Goal: Check status: Check status

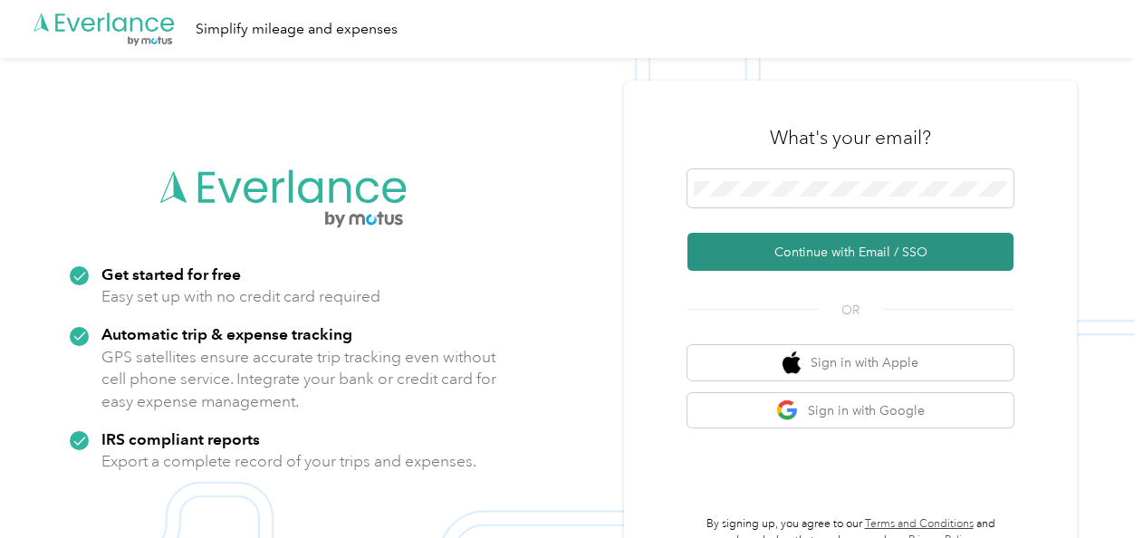
click at [785, 243] on button "Continue with Email / SSO" at bounding box center [850, 252] width 326 height 38
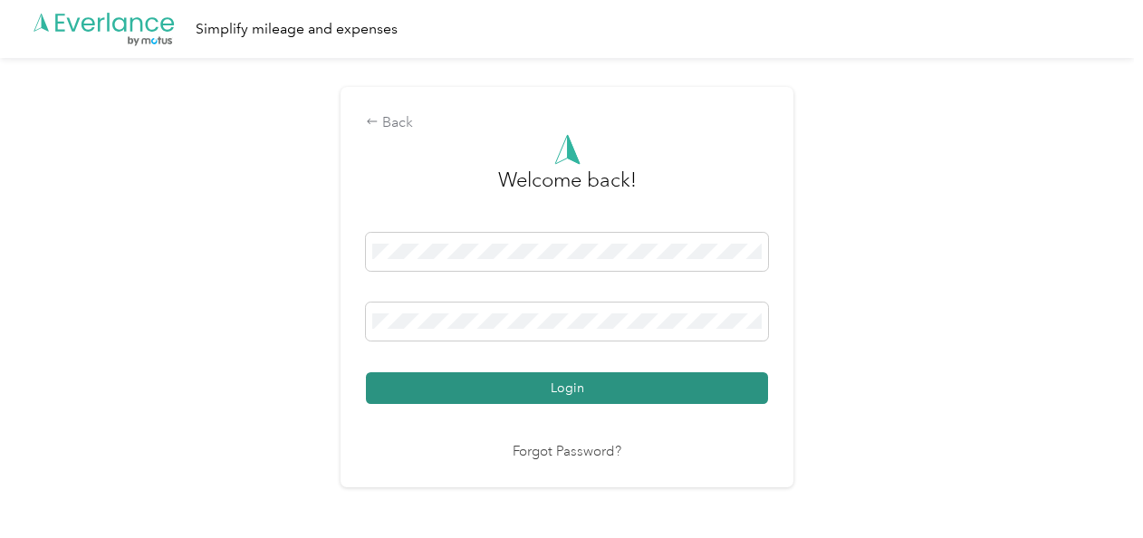
click at [554, 378] on button "Login" at bounding box center [567, 388] width 402 height 32
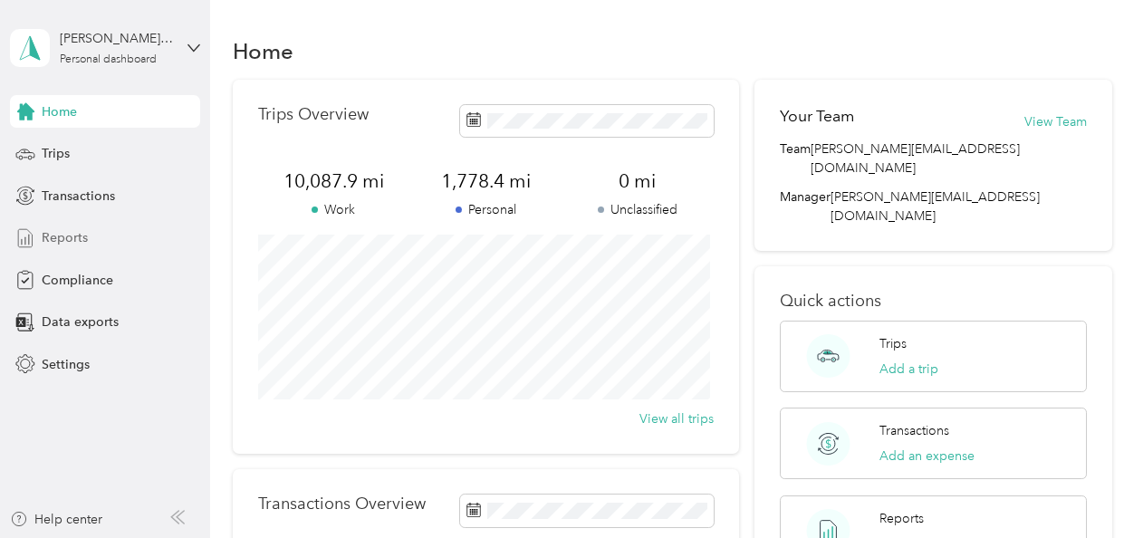
click at [71, 237] on span "Reports" at bounding box center [65, 237] width 46 height 19
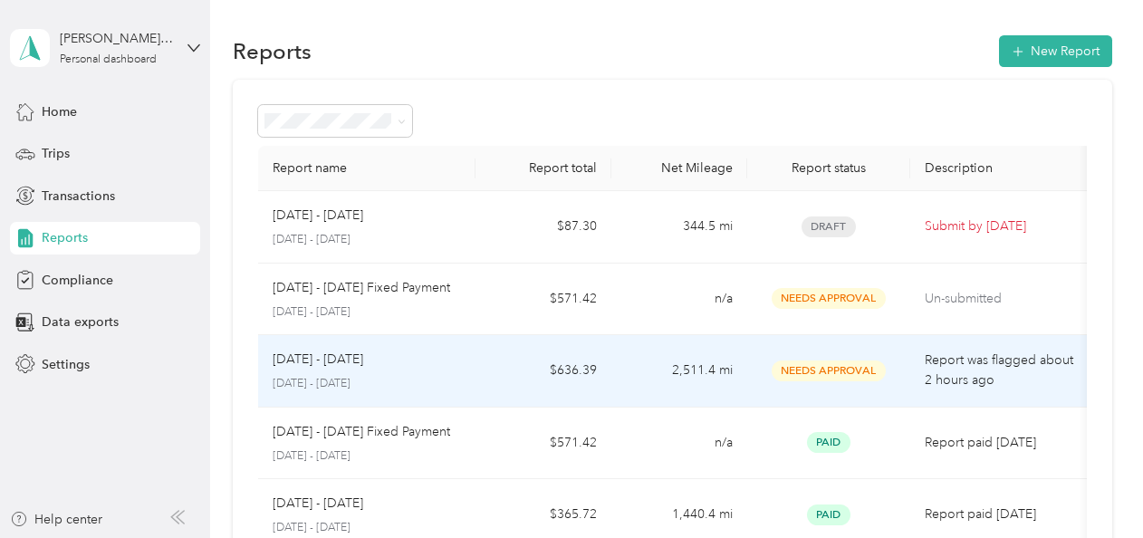
click at [984, 367] on p "Report was flagged about 2 hours ago" at bounding box center [1001, 370] width 152 height 40
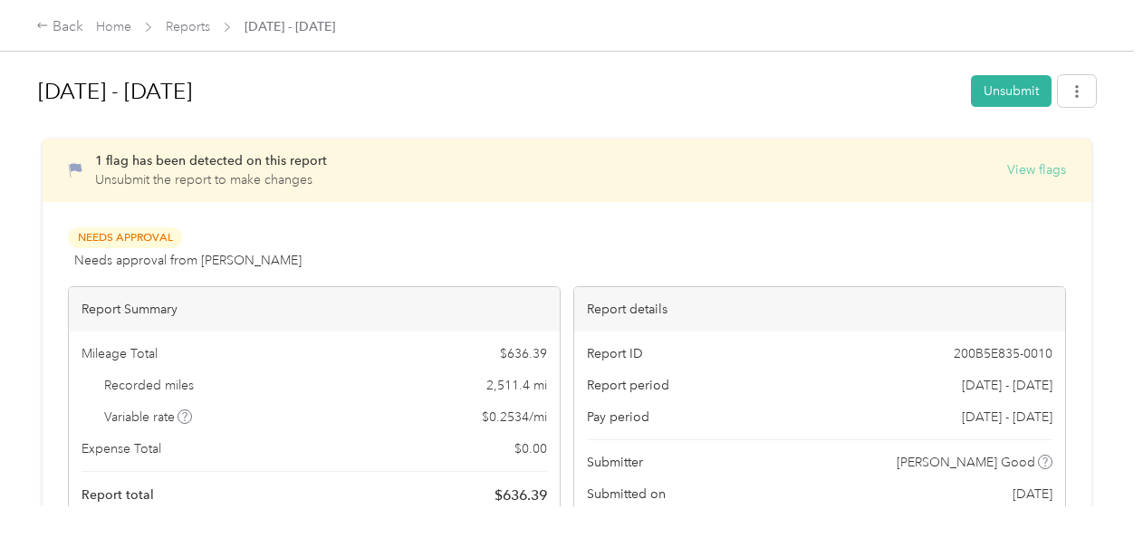
click at [1020, 168] on button "View flags" at bounding box center [1036, 169] width 59 height 19
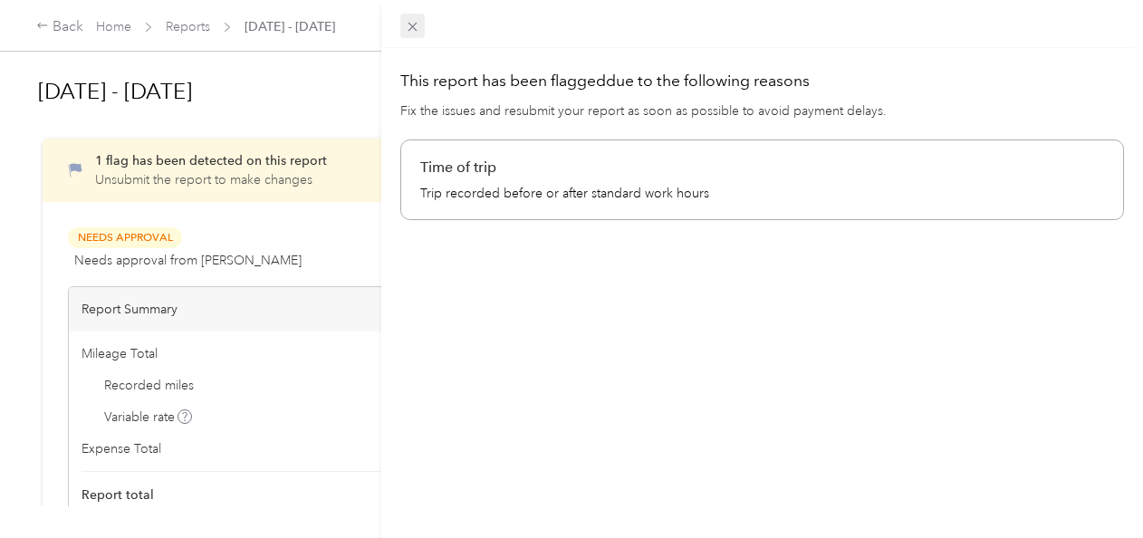
click at [415, 26] on icon at bounding box center [412, 26] width 15 height 15
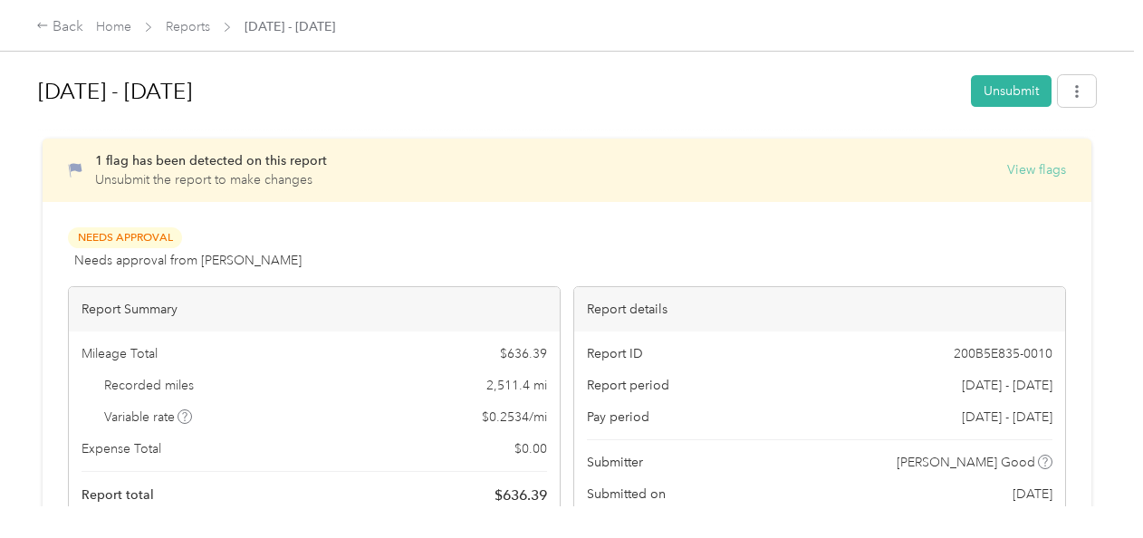
click at [1029, 174] on button "View flags" at bounding box center [1036, 169] width 59 height 19
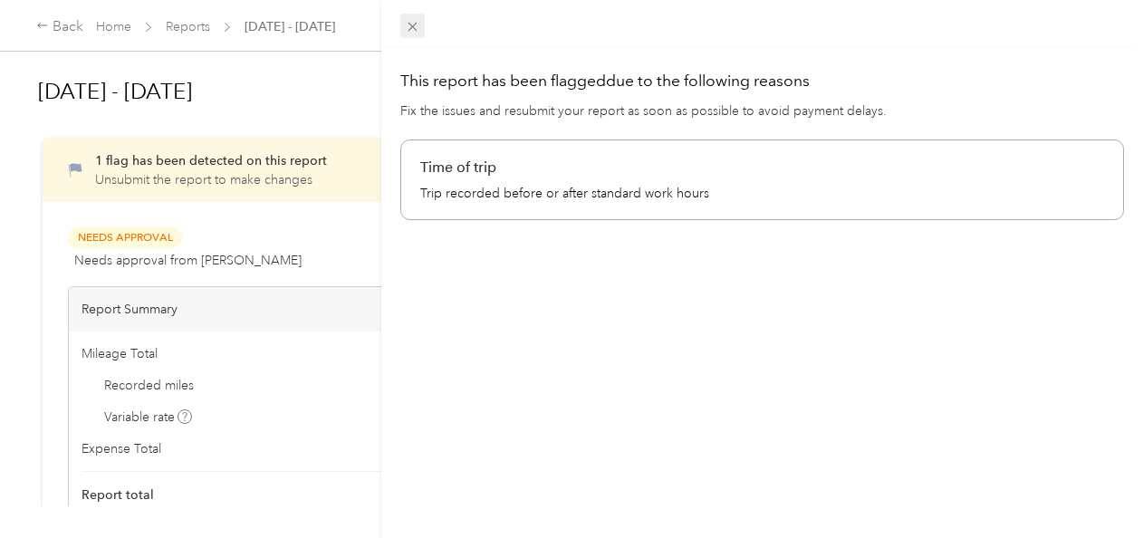
click at [408, 25] on icon at bounding box center [412, 26] width 15 height 15
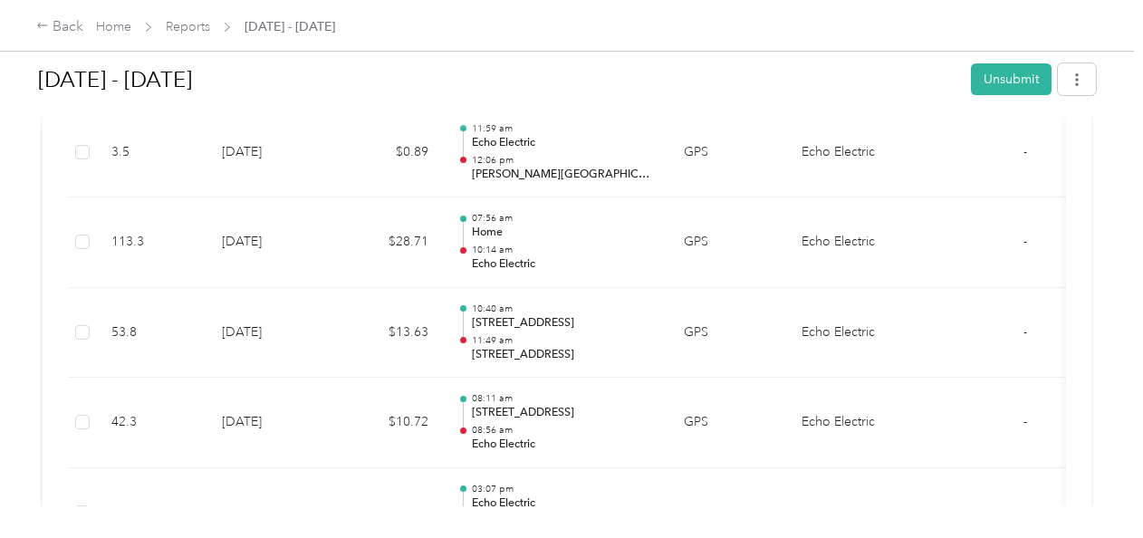
scroll to position [2898, 0]
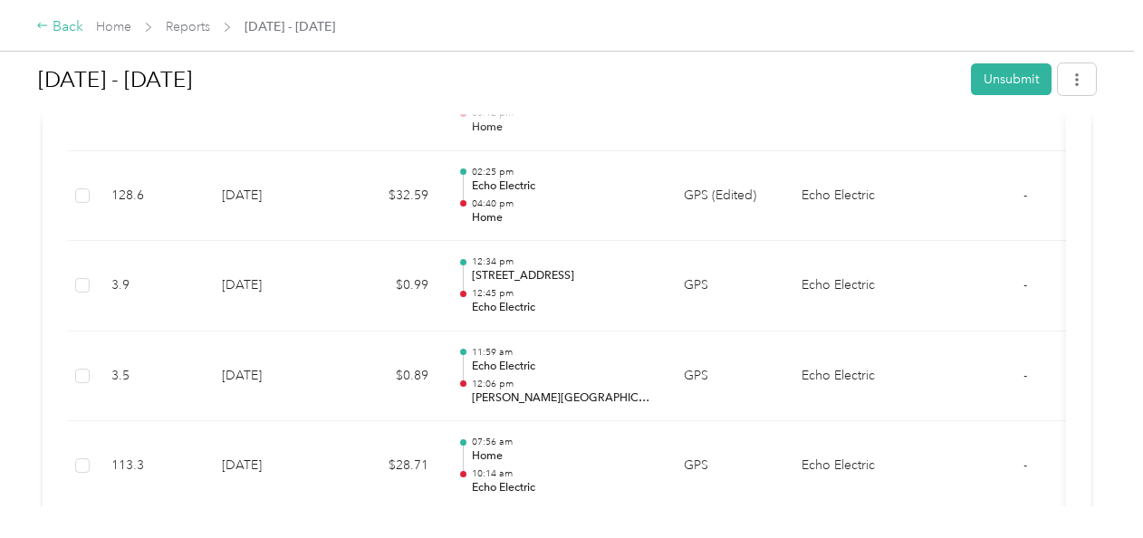
click at [39, 27] on icon at bounding box center [42, 25] width 10 height 5
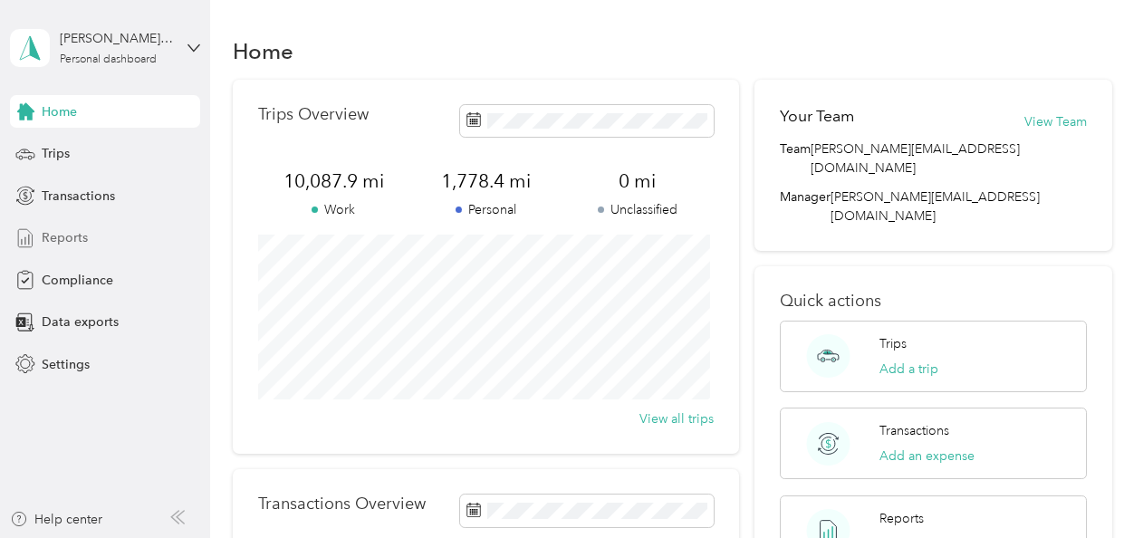
click at [56, 234] on span "Reports" at bounding box center [65, 237] width 46 height 19
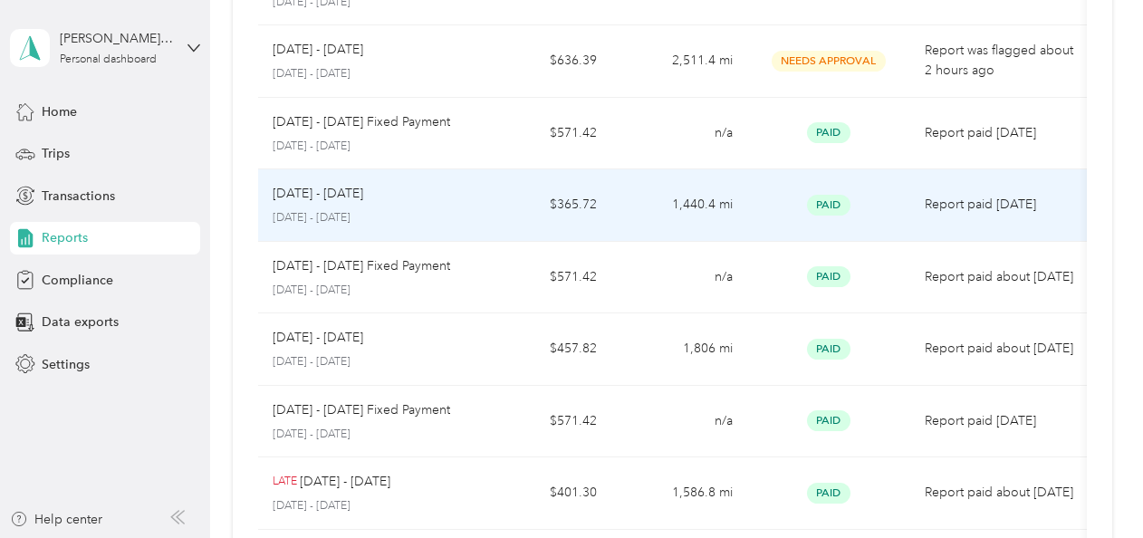
scroll to position [181, 0]
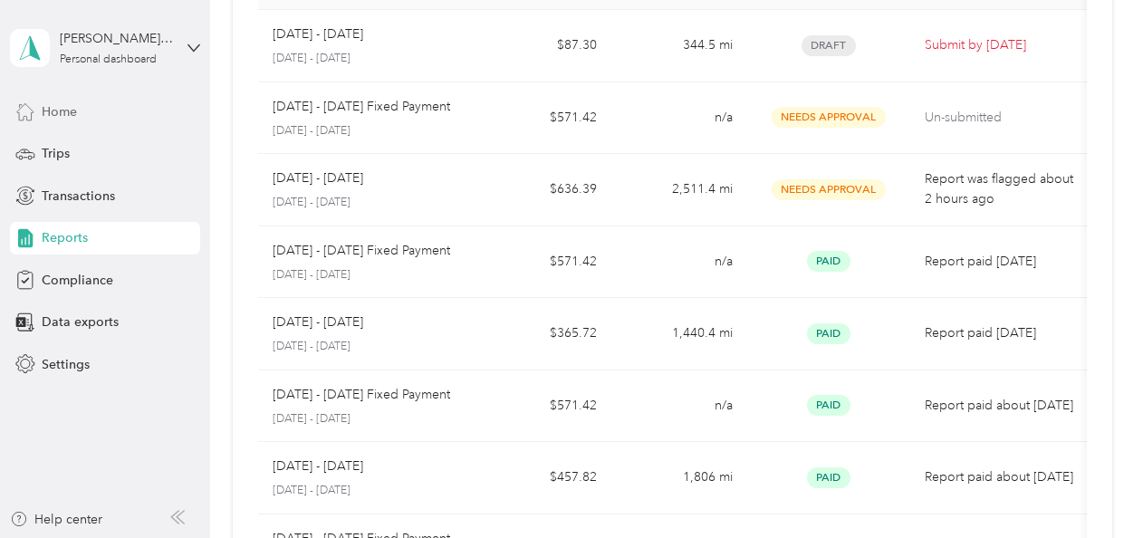
drag, startPoint x: 55, startPoint y: 107, endPoint x: 170, endPoint y: 120, distance: 115.8
click at [56, 107] on span "Home" at bounding box center [59, 111] width 35 height 19
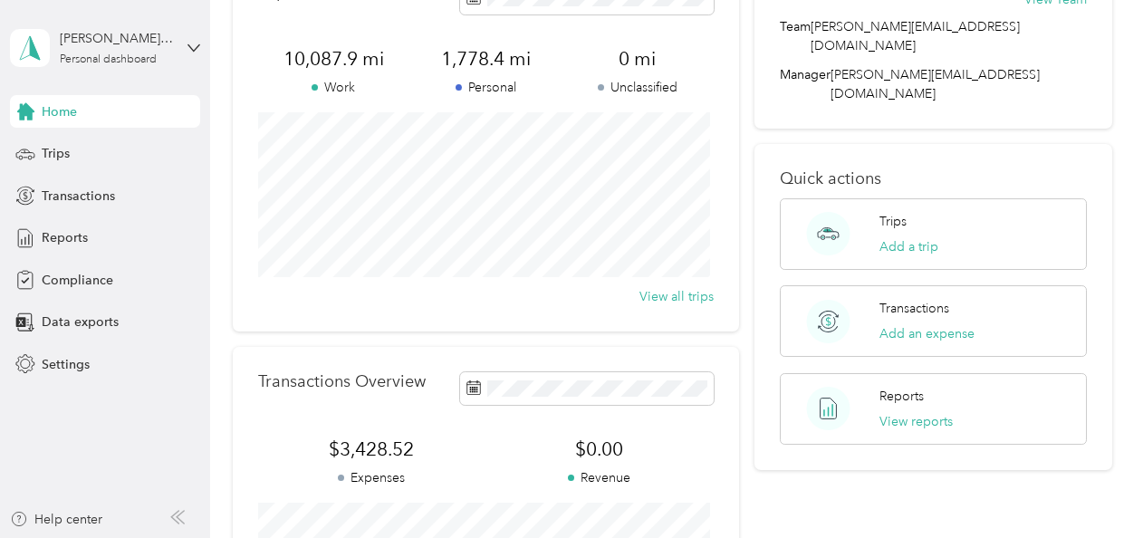
scroll to position [3, 0]
